Goal: Navigation & Orientation: Find specific page/section

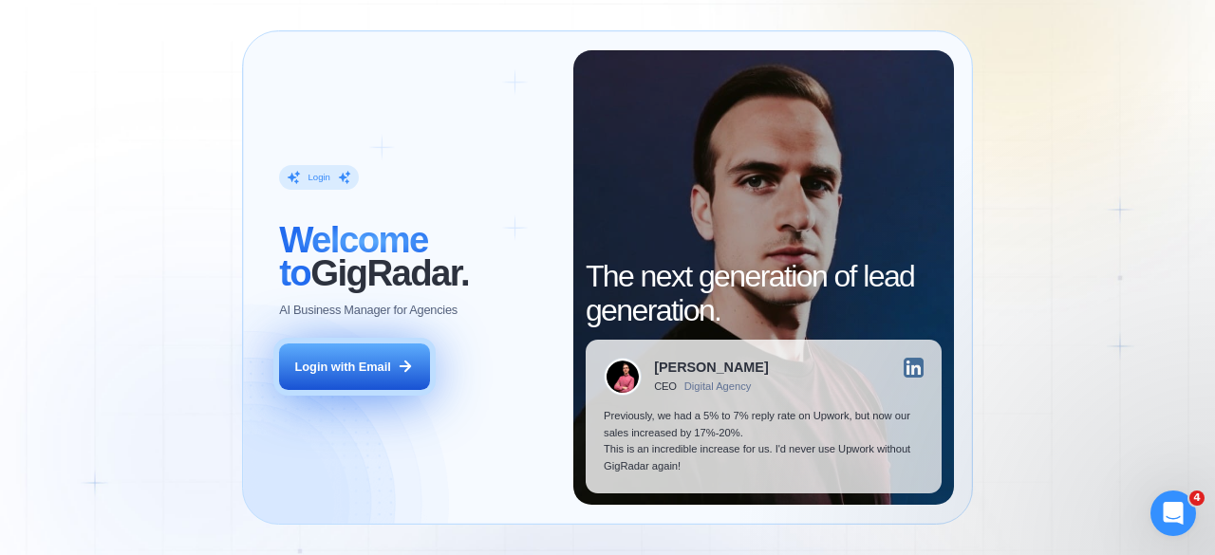
click at [366, 360] on div "Login with Email" at bounding box center [343, 367] width 96 height 17
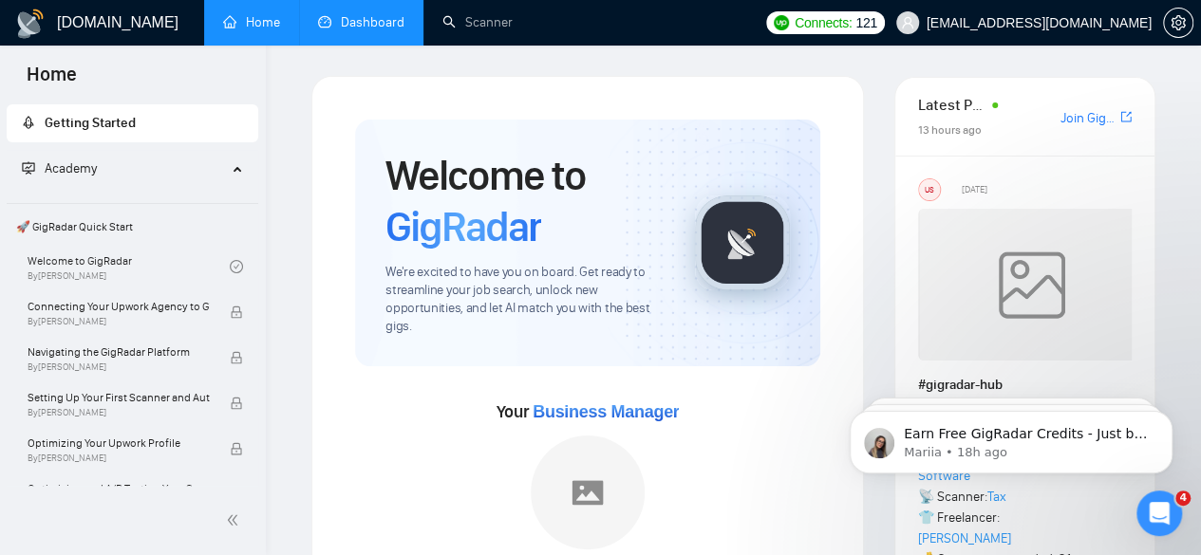
click at [363, 15] on link "Dashboard" at bounding box center [361, 22] width 86 height 16
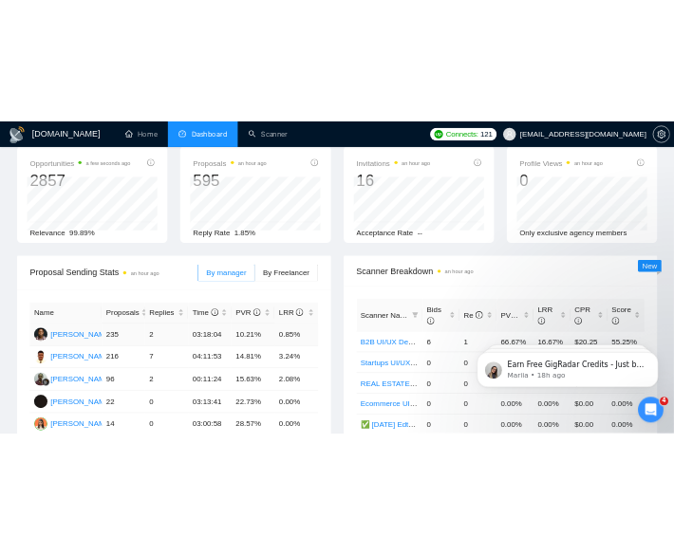
scroll to position [122, 0]
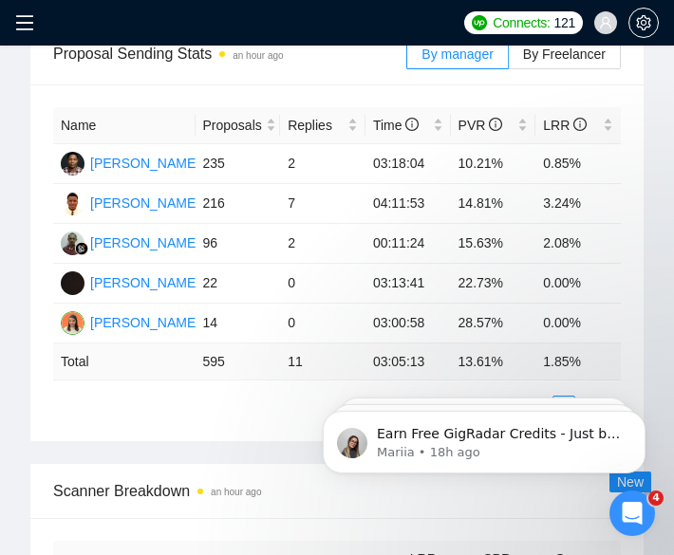
scroll to position [537, 0]
